Goal: Task Accomplishment & Management: Use online tool/utility

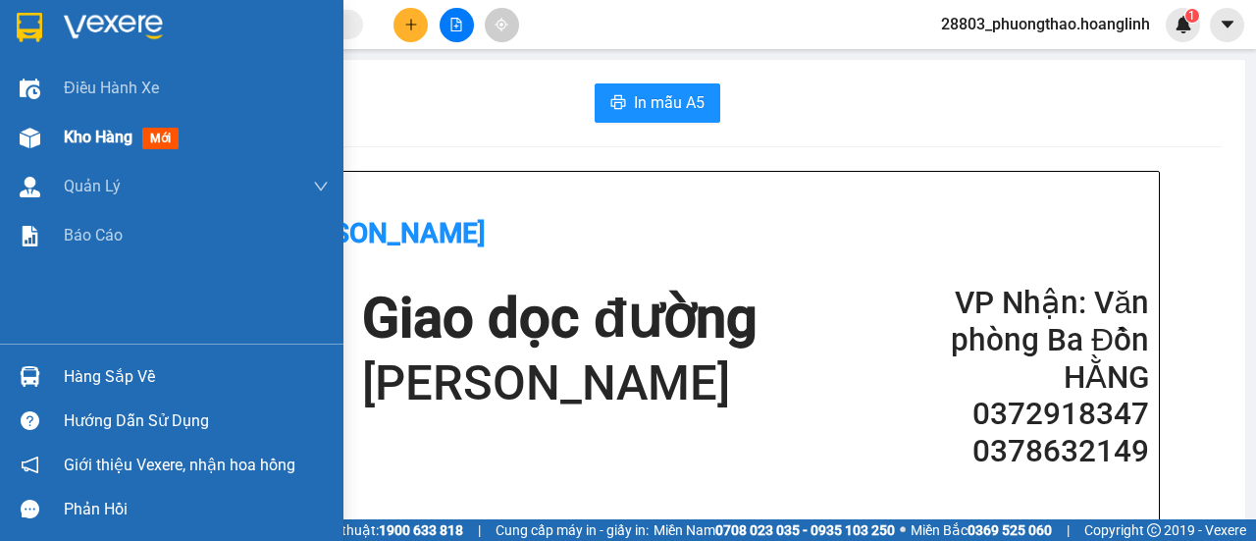
click at [79, 125] on div "Kho hàng mới" at bounding box center [125, 137] width 123 height 25
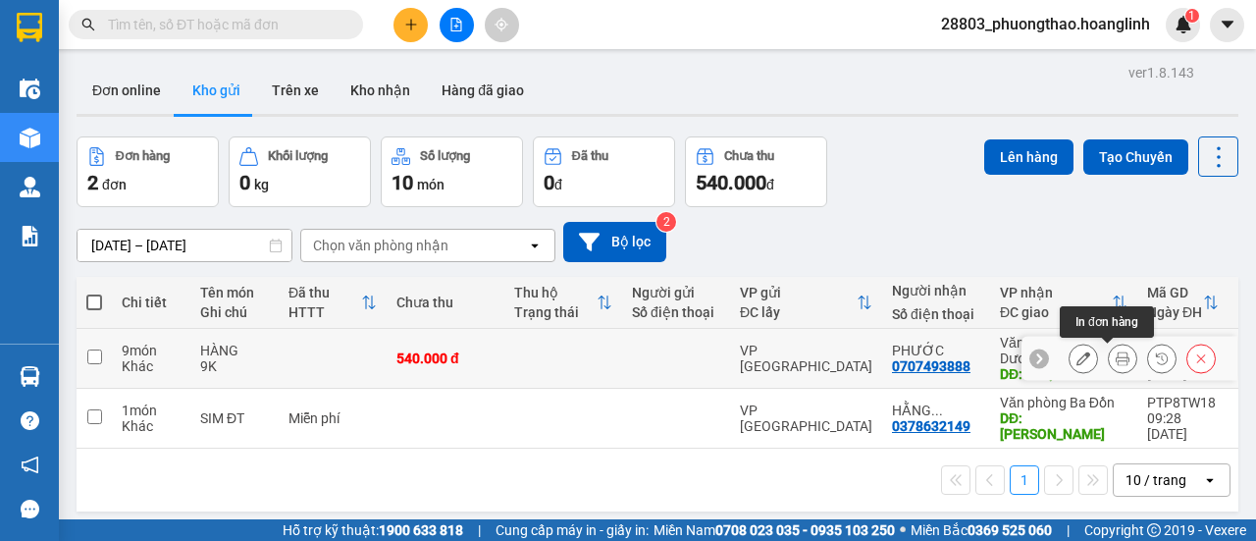
click at [1116, 351] on icon at bounding box center [1123, 358] width 14 height 14
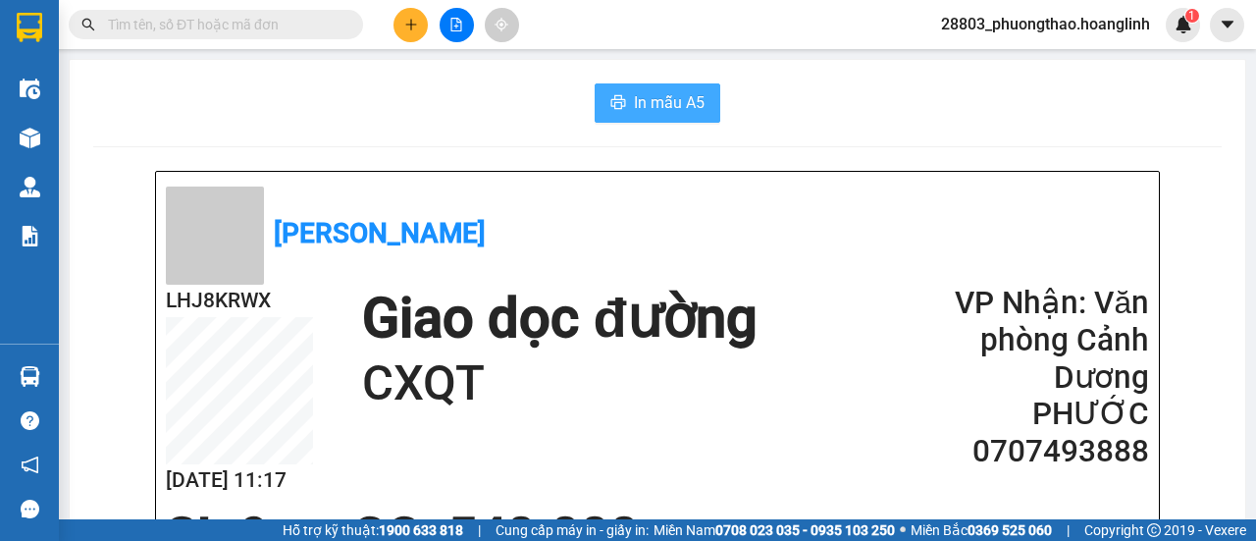
click at [677, 113] on span "In mẫu A5" at bounding box center [669, 102] width 71 height 25
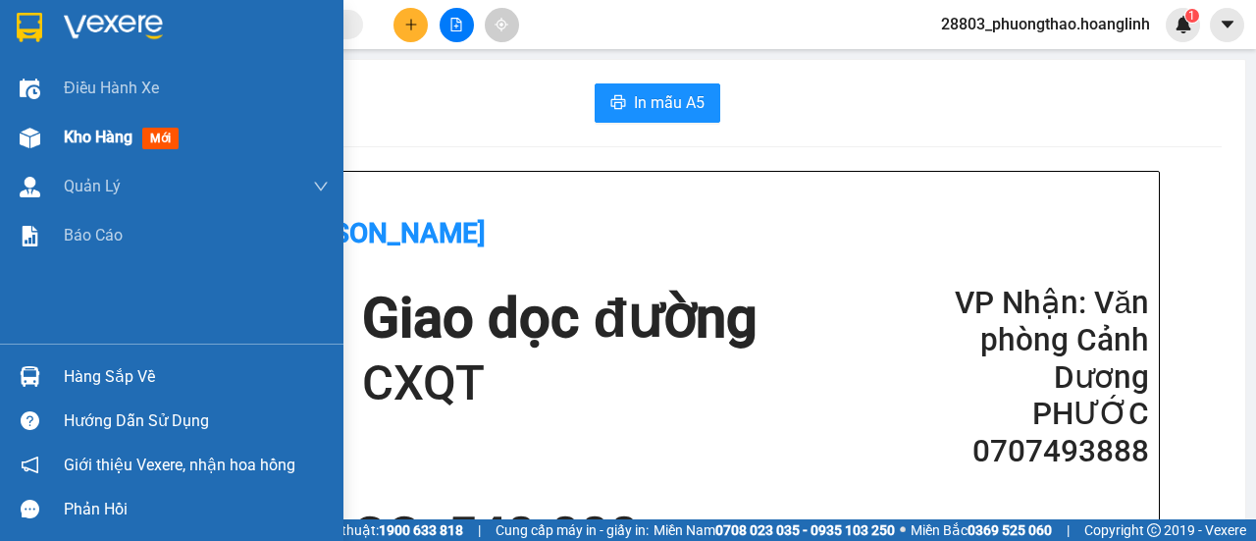
click at [80, 131] on span "Kho hàng" at bounding box center [98, 137] width 69 height 19
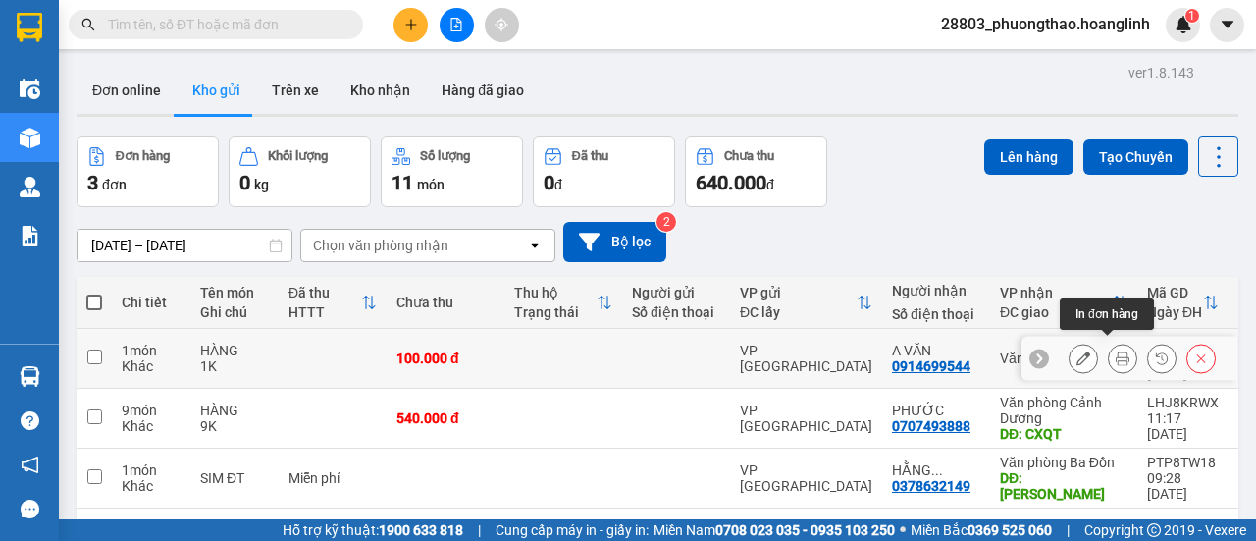
click at [1115, 355] on button at bounding box center [1122, 358] width 27 height 34
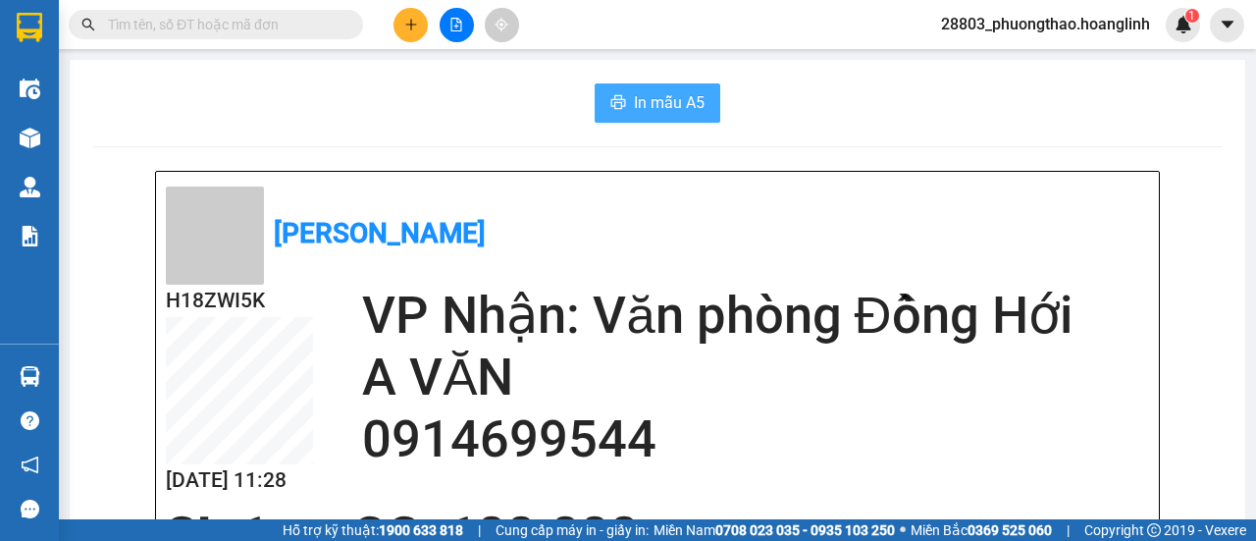
click at [708, 105] on button "In mẫu A5" at bounding box center [658, 102] width 126 height 39
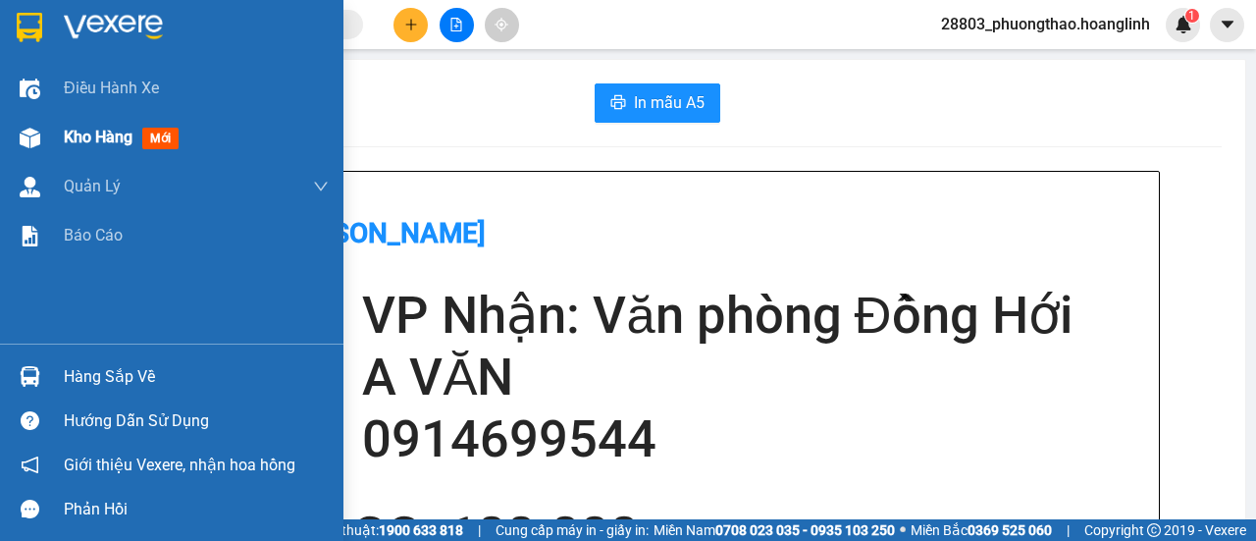
click at [118, 126] on div "Kho hàng mới" at bounding box center [125, 137] width 123 height 25
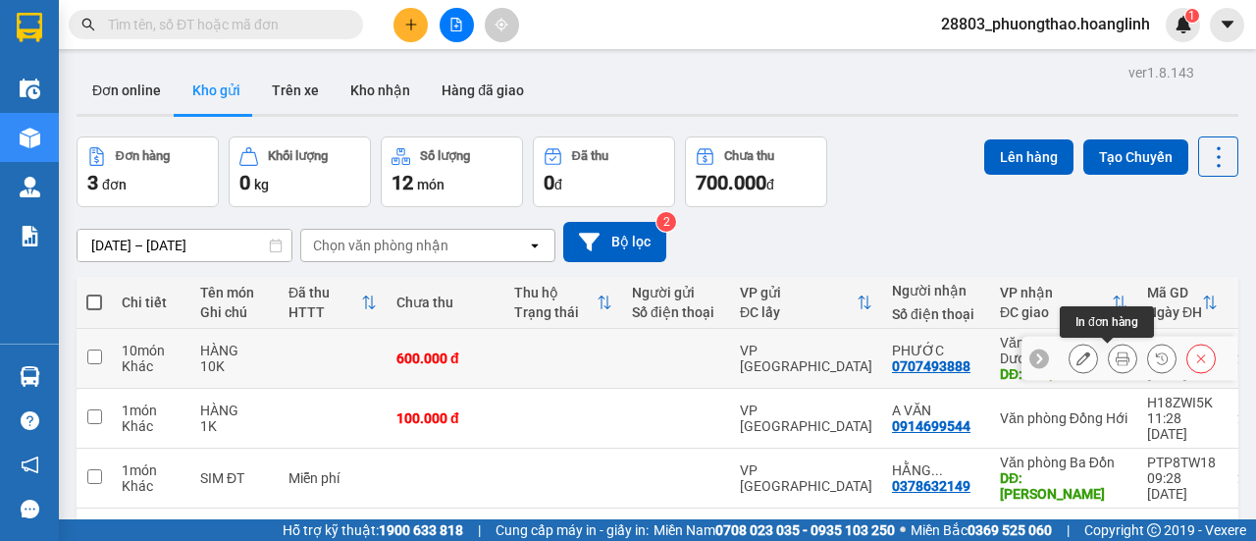
click at [1116, 358] on icon at bounding box center [1123, 358] width 14 height 14
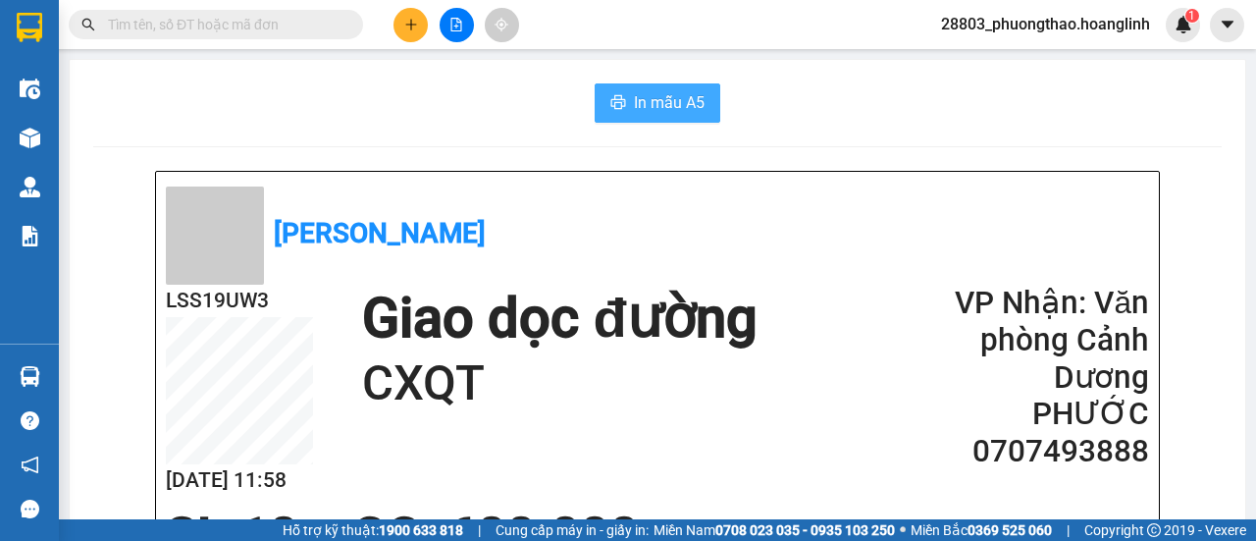
click at [634, 102] on span "In mẫu A5" at bounding box center [669, 102] width 71 height 25
